Goal: Communication & Community: Participate in discussion

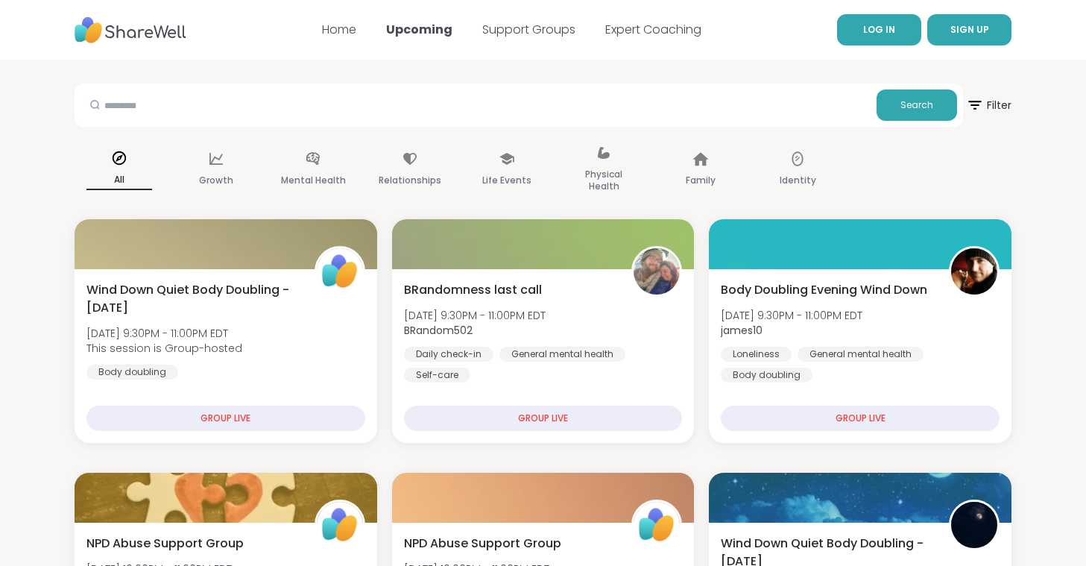
click at [869, 22] on link "LOG IN" at bounding box center [879, 29] width 84 height 31
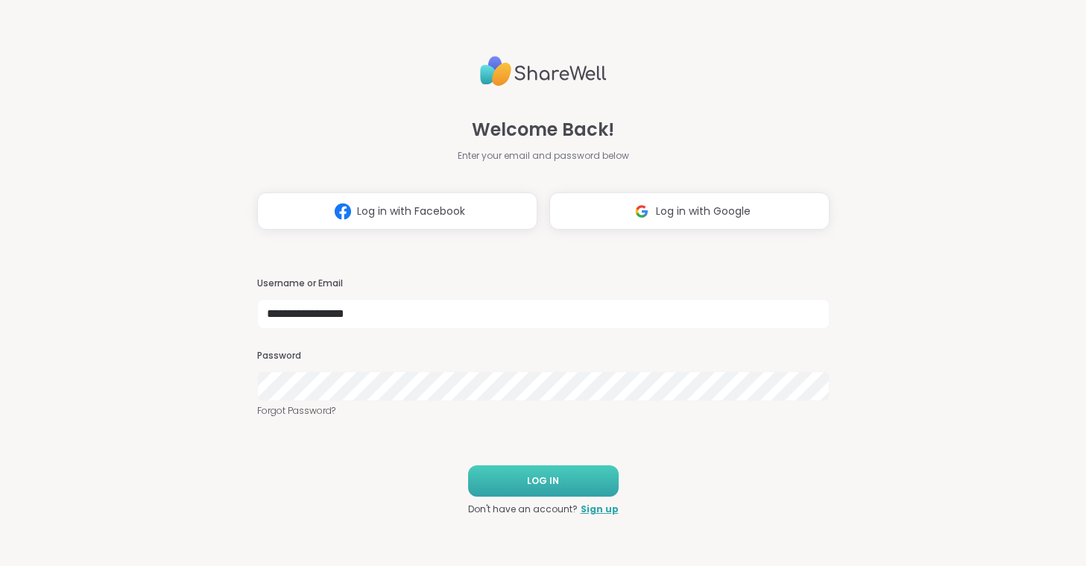
click at [532, 478] on span "LOG IN" at bounding box center [543, 480] width 32 height 13
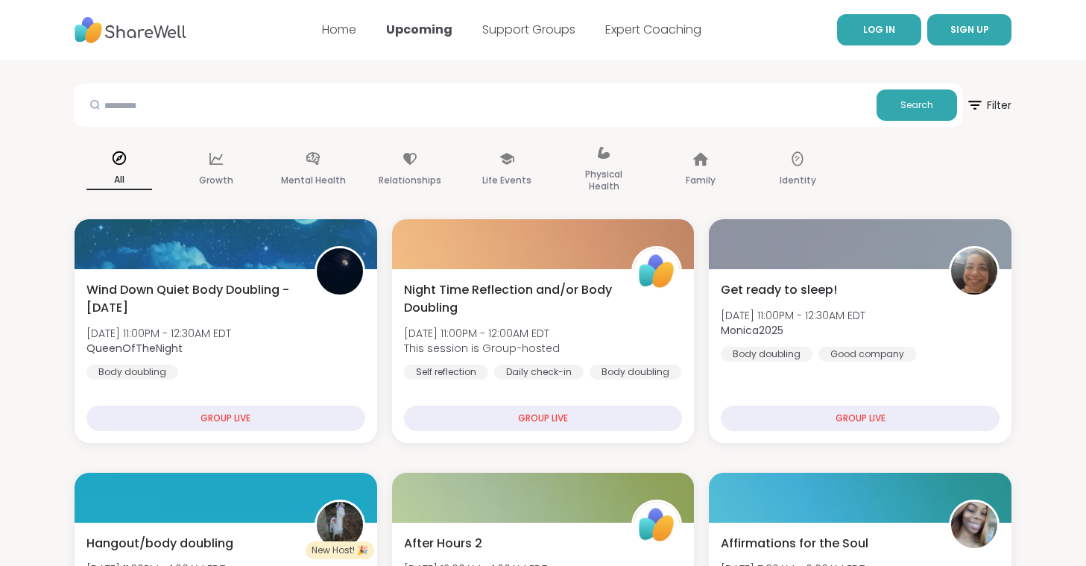
click at [858, 40] on link "LOG IN" at bounding box center [879, 29] width 84 height 31
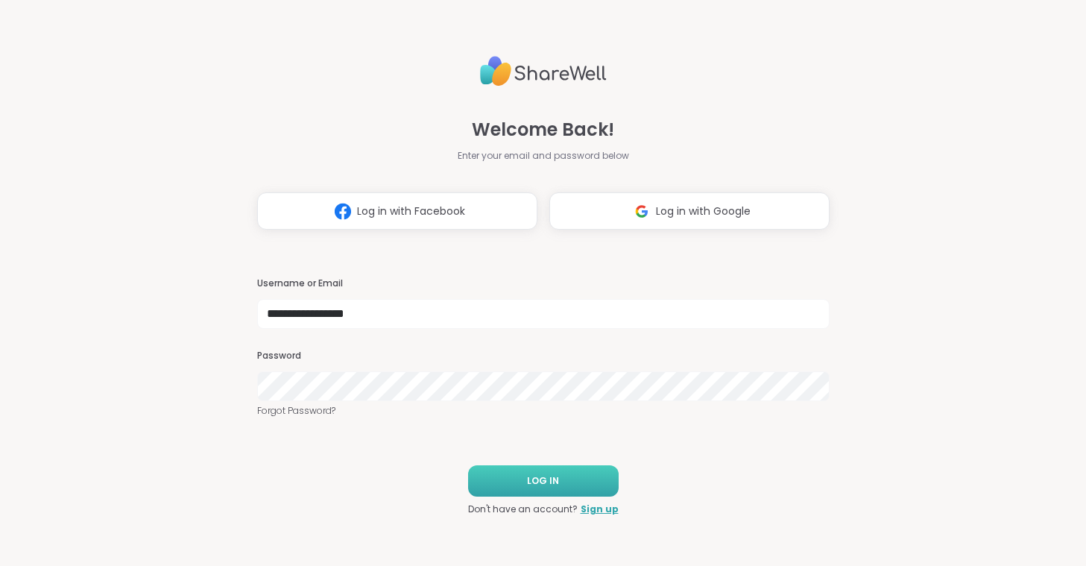
click at [535, 473] on button "LOG IN" at bounding box center [543, 480] width 151 height 31
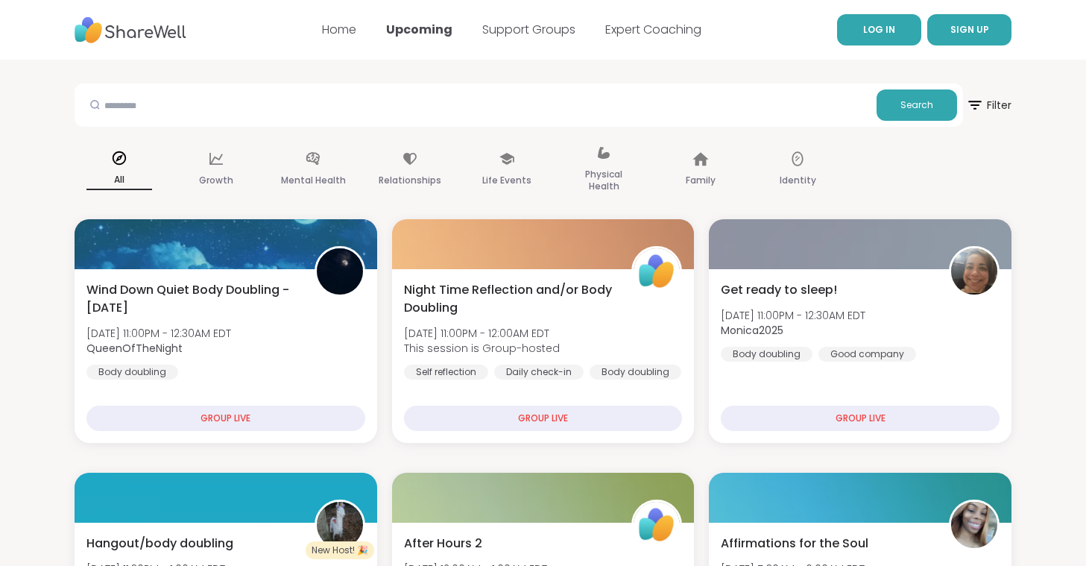
click at [884, 31] on span "LOG IN" at bounding box center [879, 29] width 32 height 13
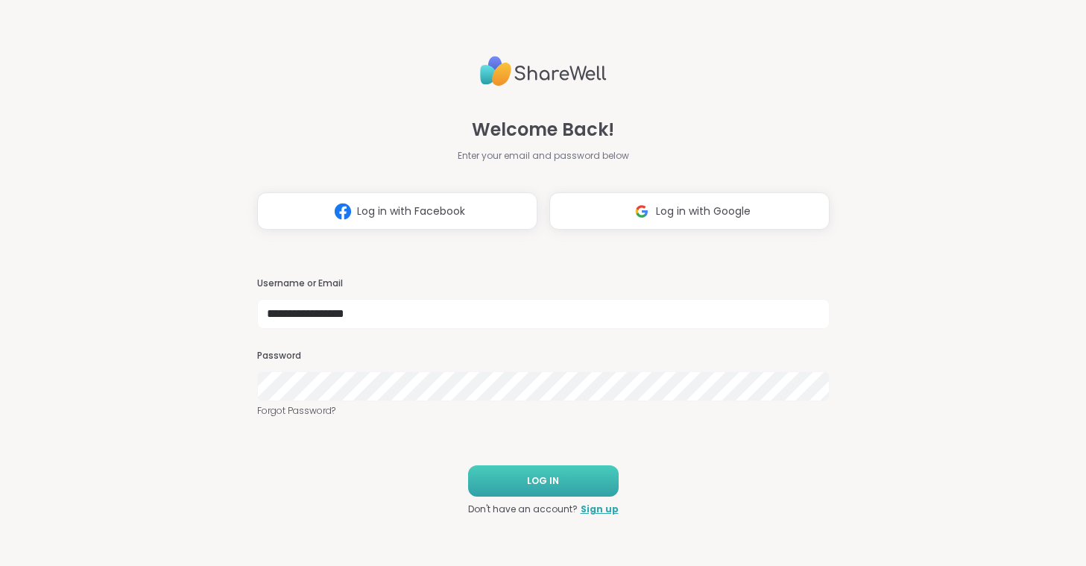
click at [536, 477] on span "LOG IN" at bounding box center [543, 480] width 32 height 13
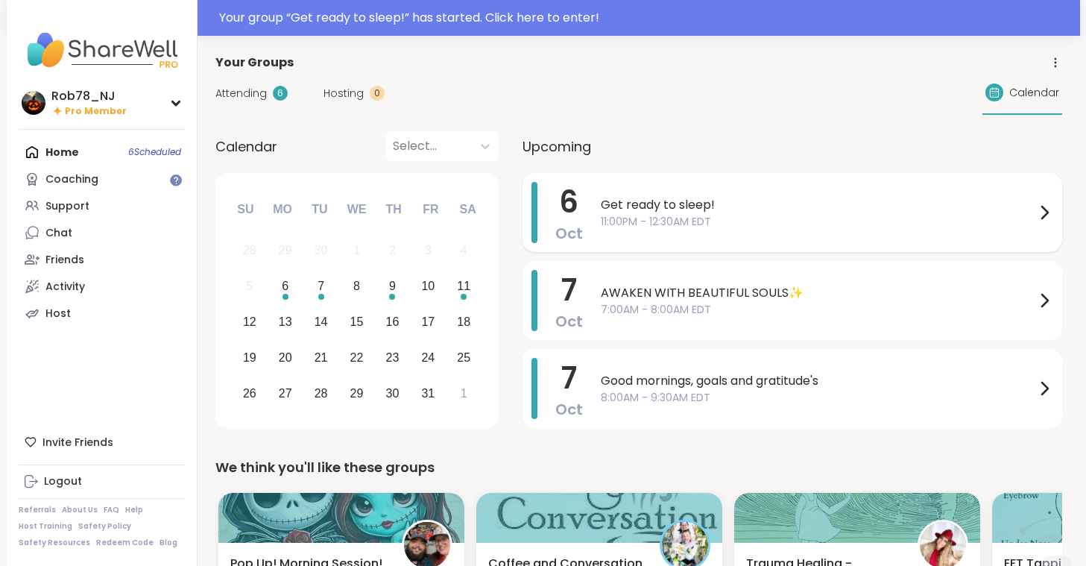
click at [700, 213] on span "Get ready to sleep!" at bounding box center [818, 205] width 435 height 18
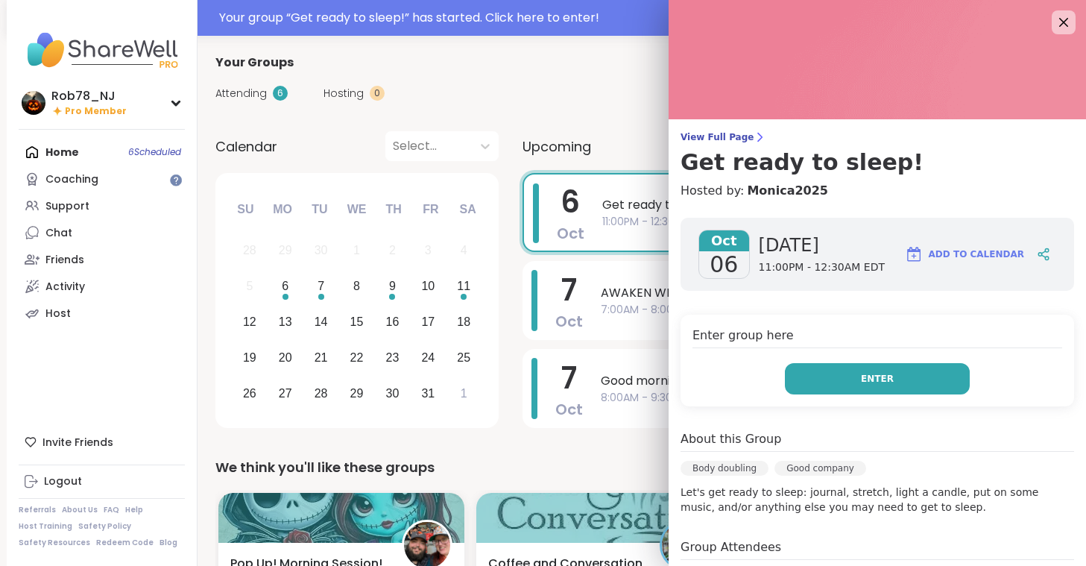
click at [854, 381] on button "Enter" at bounding box center [877, 378] width 185 height 31
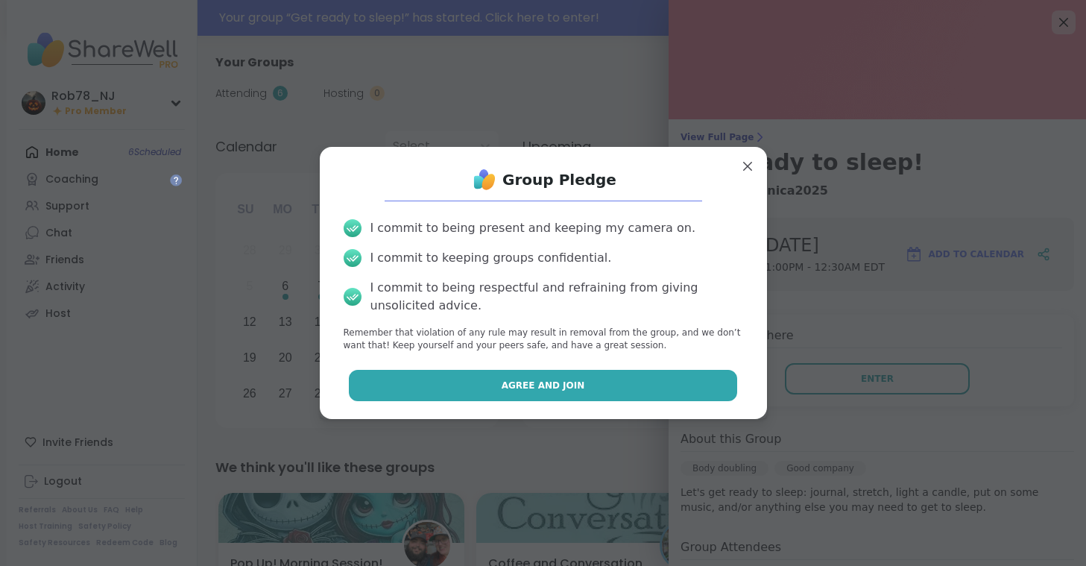
click at [637, 379] on button "Agree and Join" at bounding box center [543, 385] width 388 height 31
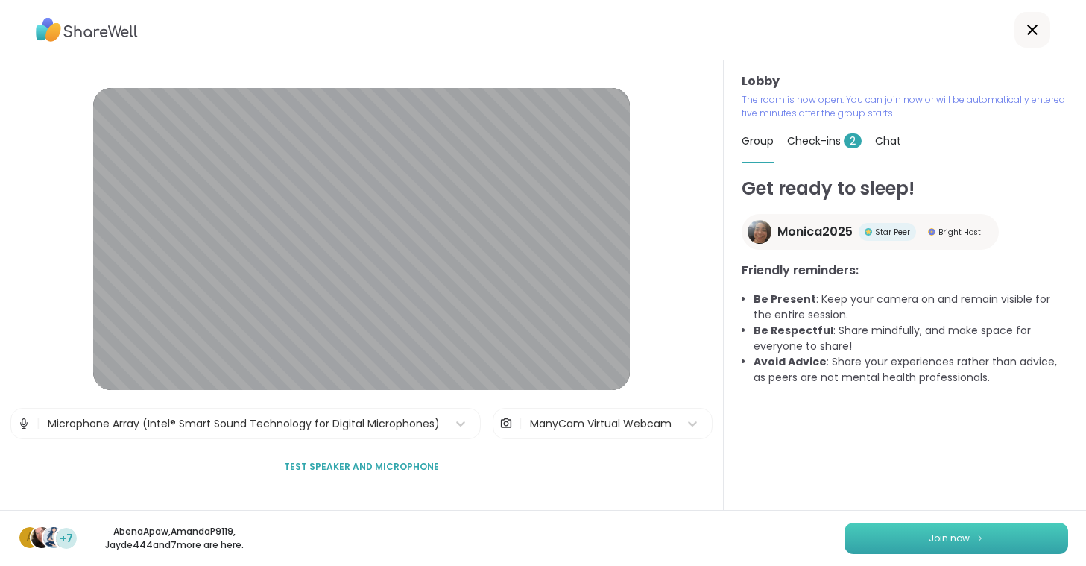
click at [904, 532] on button "Join now" at bounding box center [957, 538] width 224 height 31
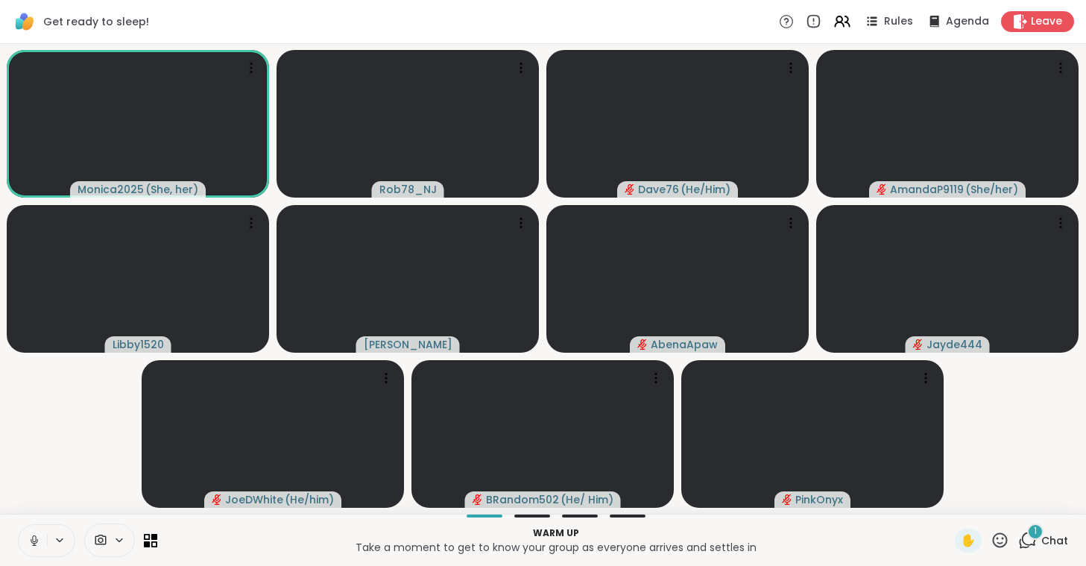
click at [37, 534] on icon at bounding box center [34, 540] width 13 height 13
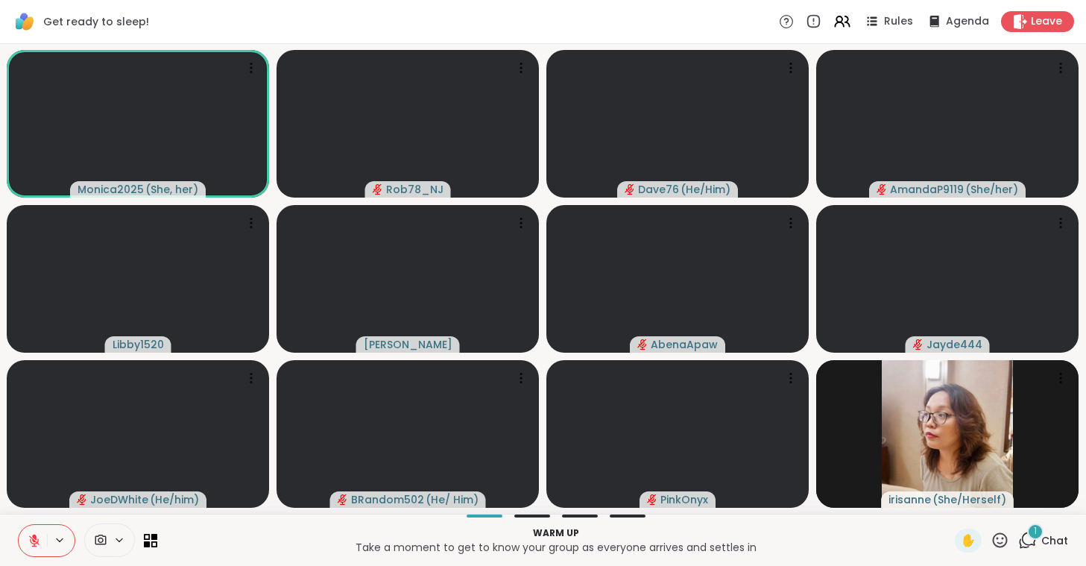
click at [109, 541] on span at bounding box center [99, 540] width 28 height 14
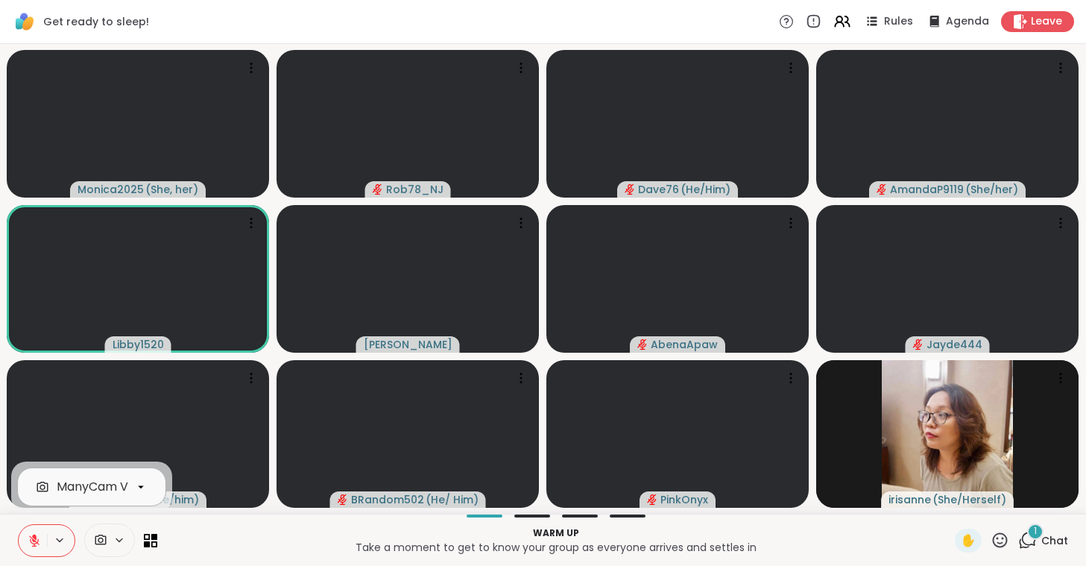
click at [110, 488] on div "ManyCam Virtual Webcam" at bounding box center [136, 487] width 159 height 18
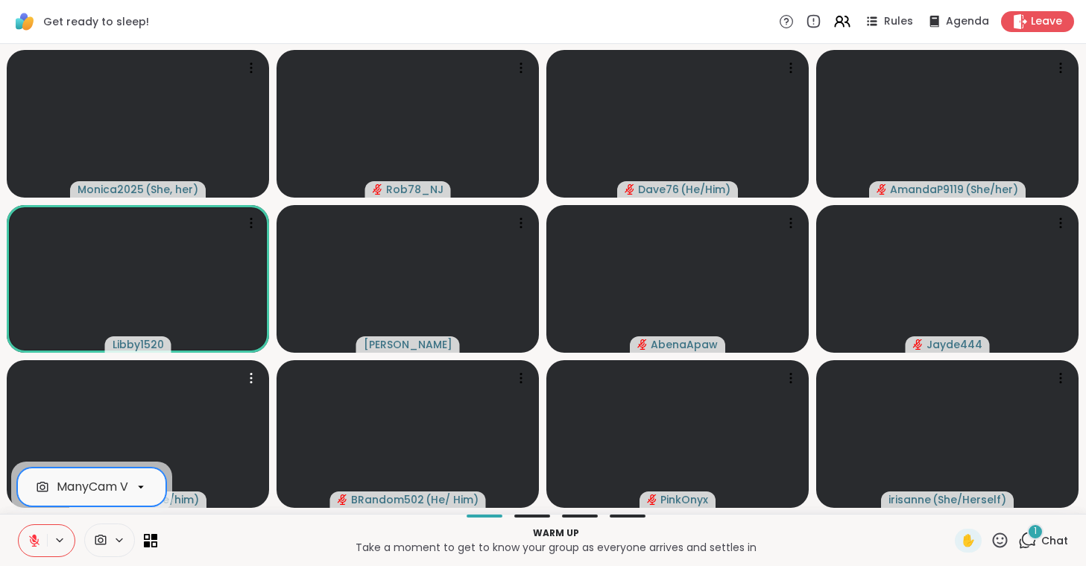
scroll to position [0, 66]
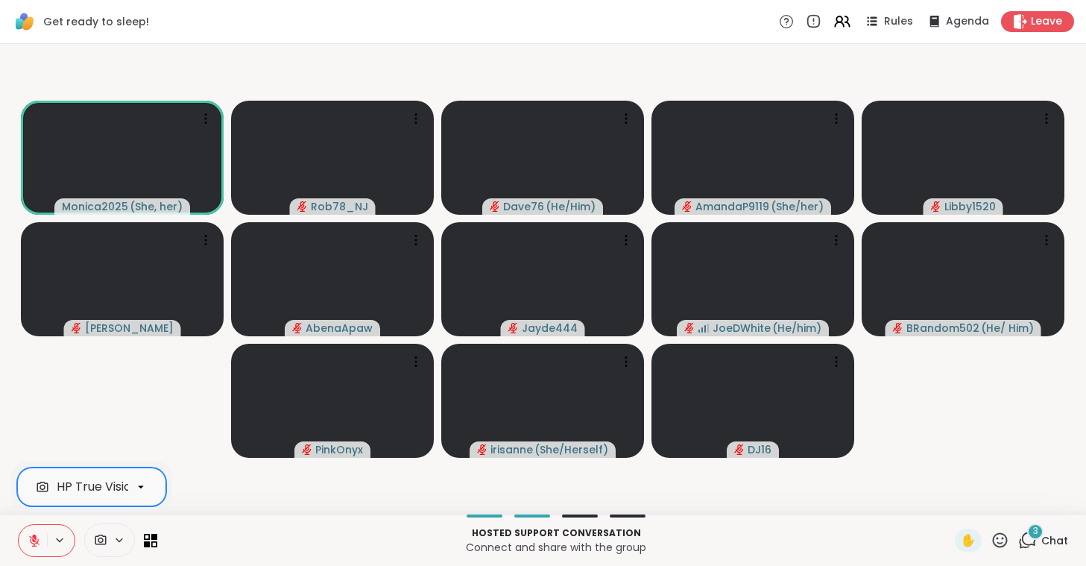
click at [34, 547] on icon at bounding box center [34, 540] width 13 height 13
